Goal: Use online tool/utility: Utilize a website feature to perform a specific function

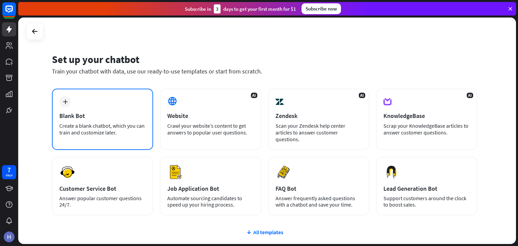
click at [107, 119] on div "plus Blank Bot Create a blank chatbot, which you can train and customize later." at bounding box center [102, 119] width 101 height 61
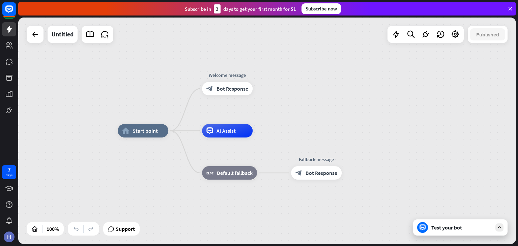
click at [443, 230] on div "Test your bot" at bounding box center [461, 227] width 61 height 7
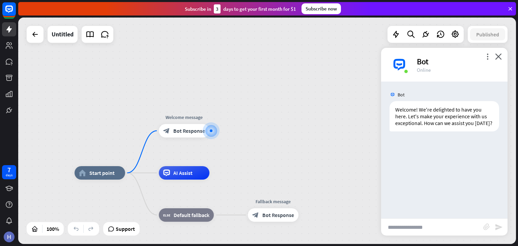
click at [424, 230] on input "text" at bounding box center [432, 227] width 102 height 17
type input "**********"
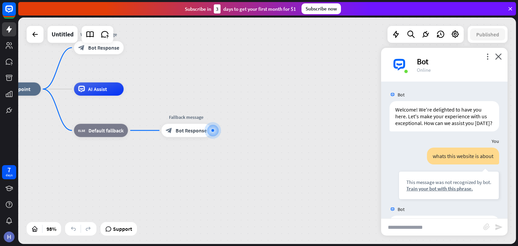
click at [392, 230] on input "text" at bounding box center [432, 227] width 102 height 17
type input "**********"
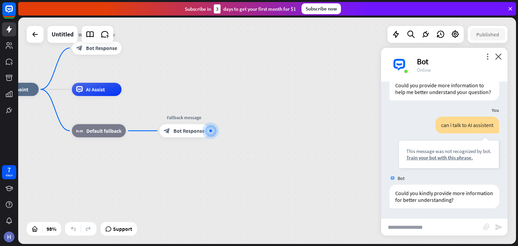
scroll to position [152, 0]
click at [452, 158] on div "Train your bot with this phrase." at bounding box center [448, 157] width 85 height 6
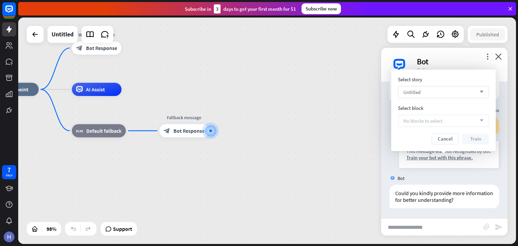
click at [476, 91] on icon "arrow_down" at bounding box center [479, 92] width 7 height 4
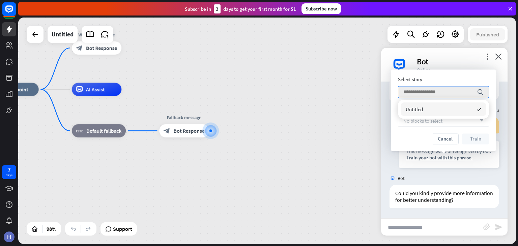
click at [465, 123] on div "No blocks to select arrow_down" at bounding box center [443, 121] width 91 height 12
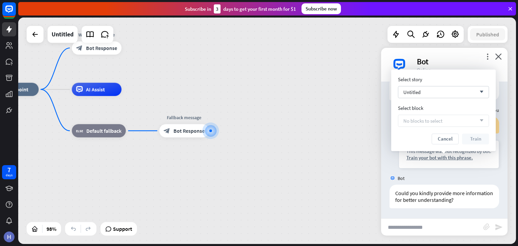
click at [465, 123] on div "No blocks to select arrow_down" at bounding box center [443, 121] width 91 height 12
click at [451, 140] on button "Cancel" at bounding box center [445, 139] width 27 height 11
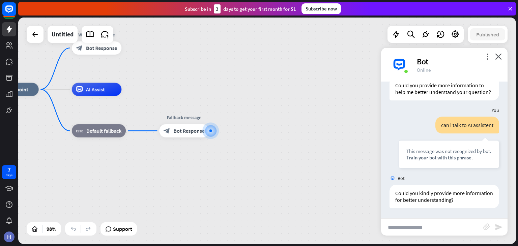
click at [451, 225] on input "text" at bounding box center [432, 227] width 102 height 17
click at [109, 90] on div "AI Assist" at bounding box center [97, 89] width 50 height 13
click at [129, 232] on span "Support" at bounding box center [122, 229] width 19 height 11
